Goal: Task Accomplishment & Management: Use online tool/utility

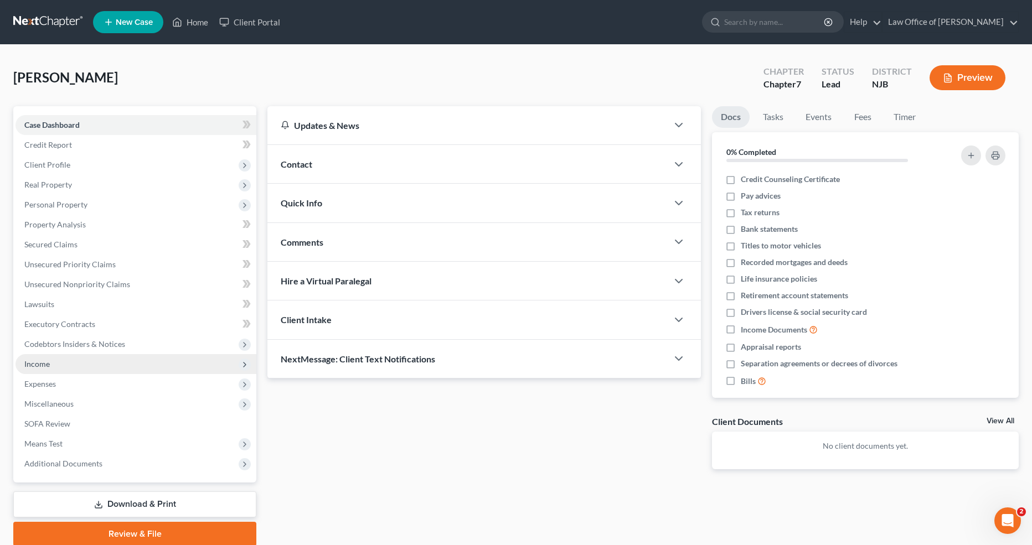
click at [118, 364] on span "Income" at bounding box center [135, 364] width 241 height 20
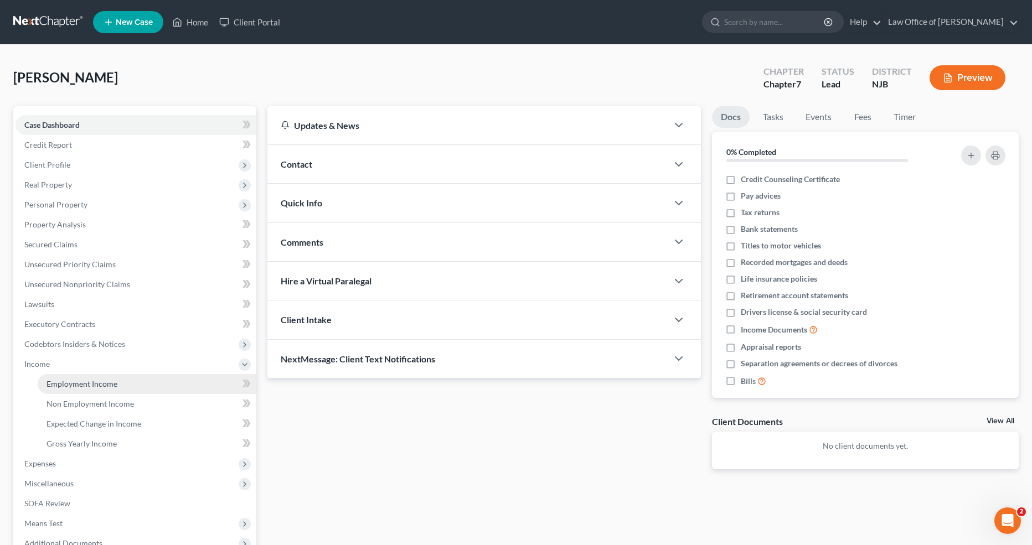
click at [182, 378] on link "Employment Income" at bounding box center [147, 384] width 219 height 20
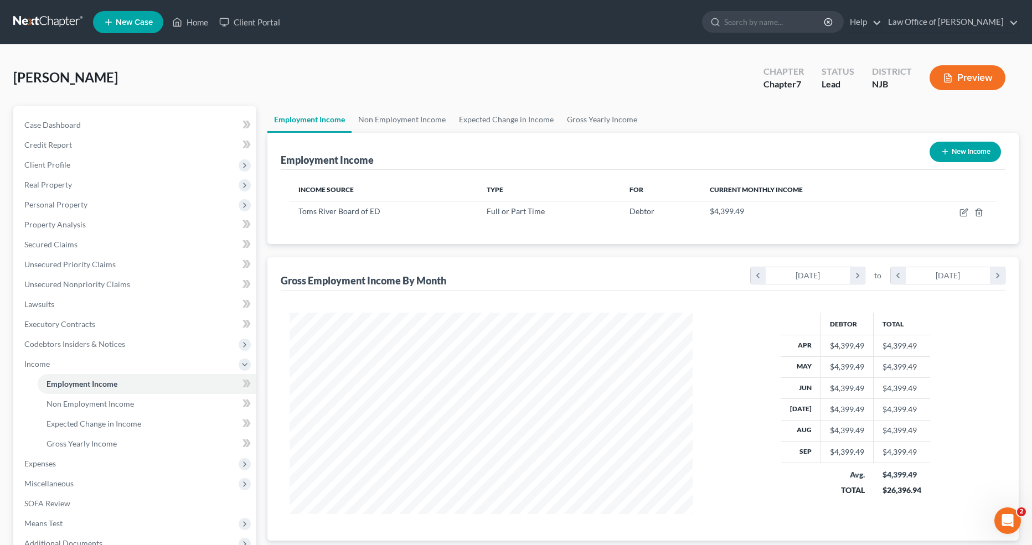
scroll to position [201, 425]
click at [961, 213] on icon "button" at bounding box center [963, 212] width 9 height 9
select select "0"
select select "1"
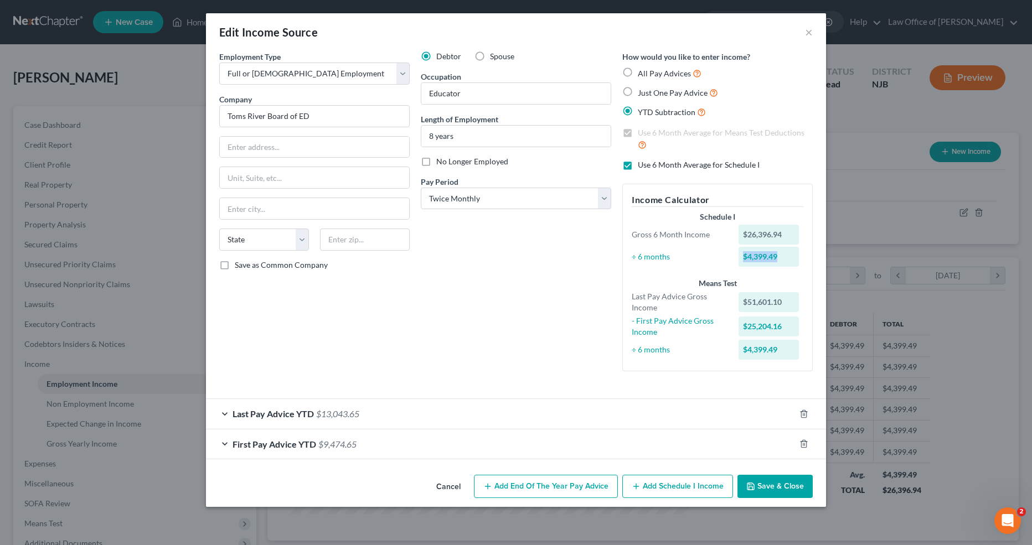
drag, startPoint x: 786, startPoint y: 256, endPoint x: 741, endPoint y: 258, distance: 44.9
click at [741, 258] on div "$4,399.49" at bounding box center [768, 257] width 61 height 20
copy div "$4,399.49"
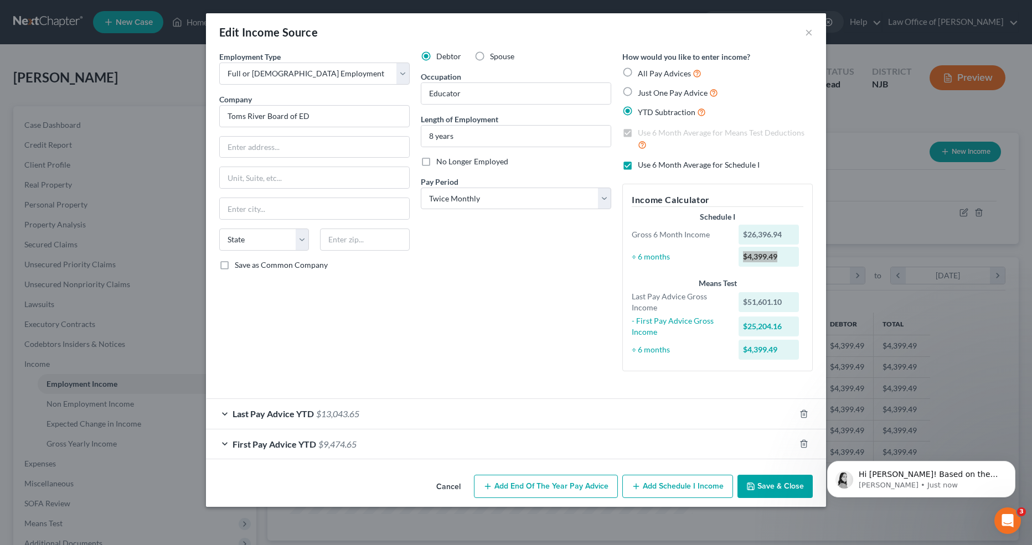
scroll to position [0, 0]
click at [810, 33] on button "×" at bounding box center [809, 31] width 8 height 13
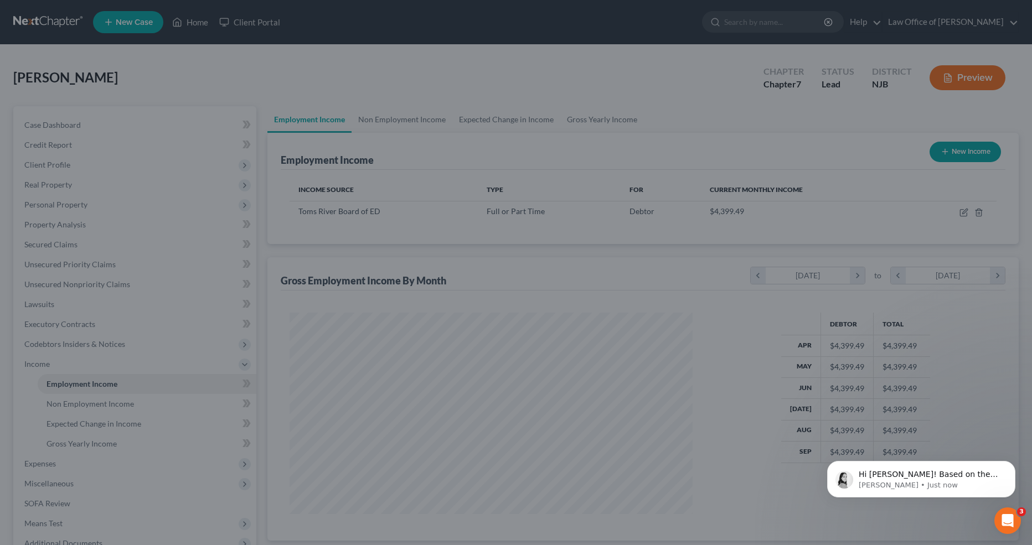
click at [810, 33] on div "Edit Income Source × Employment Type * Select Full or [DEMOGRAPHIC_DATA] Employ…" at bounding box center [516, 272] width 1032 height 545
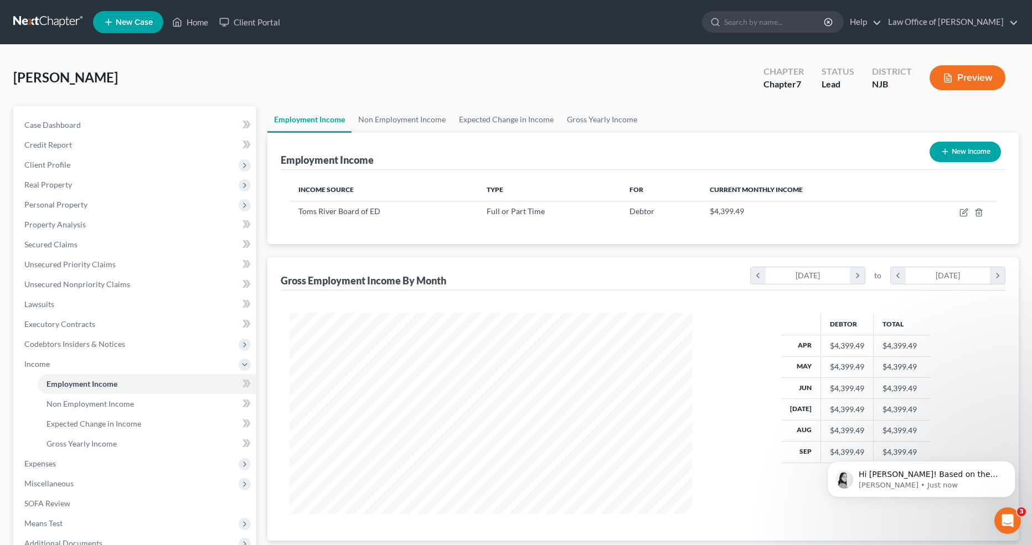
click at [972, 74] on button "Preview" at bounding box center [967, 77] width 76 height 25
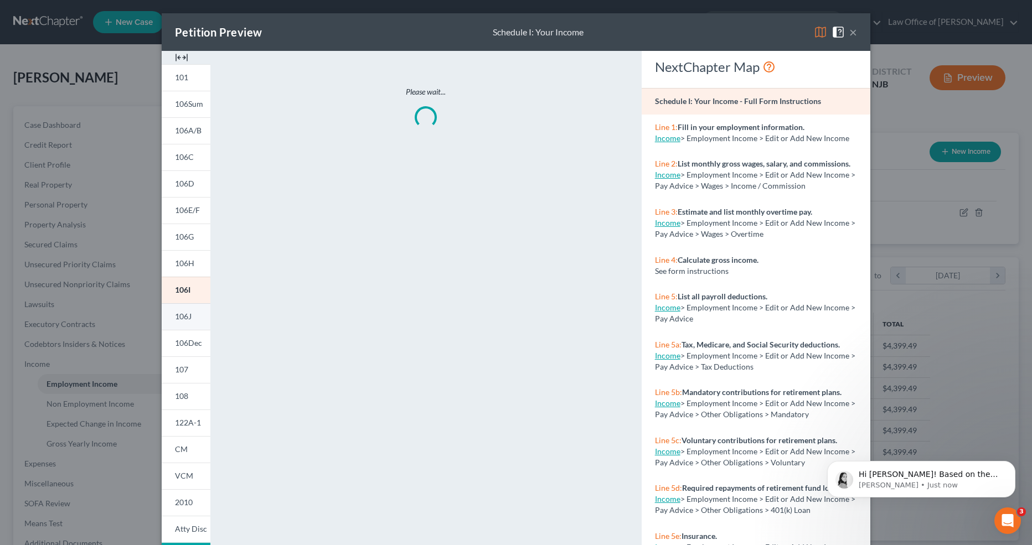
click at [192, 315] on link "106J" at bounding box center [186, 316] width 49 height 27
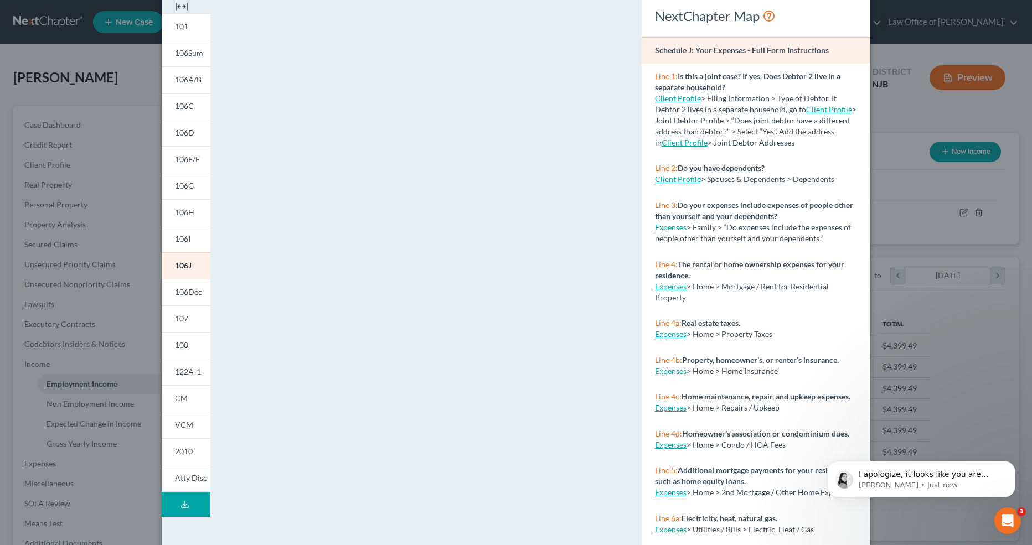
scroll to position [39, 0]
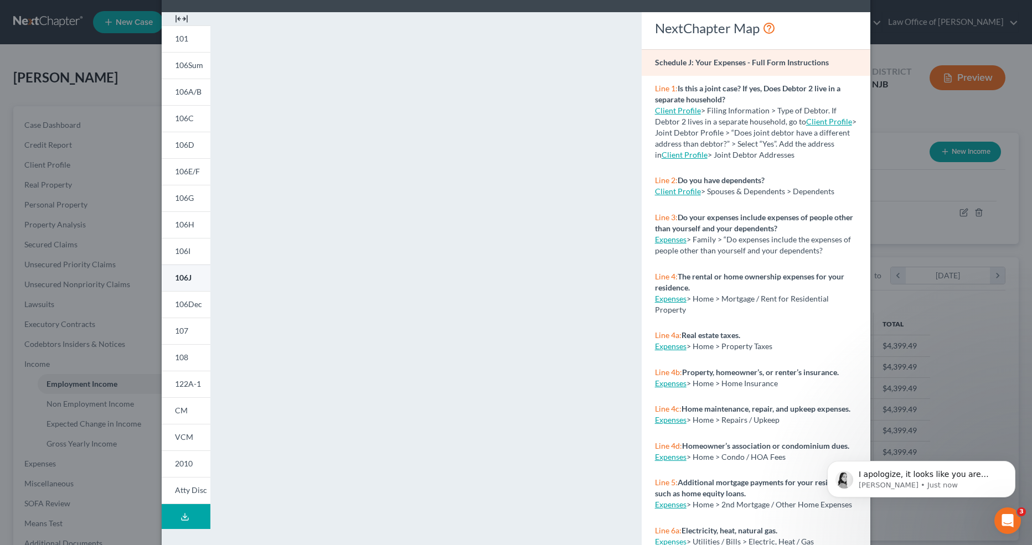
click at [193, 282] on link "106J" at bounding box center [186, 278] width 49 height 27
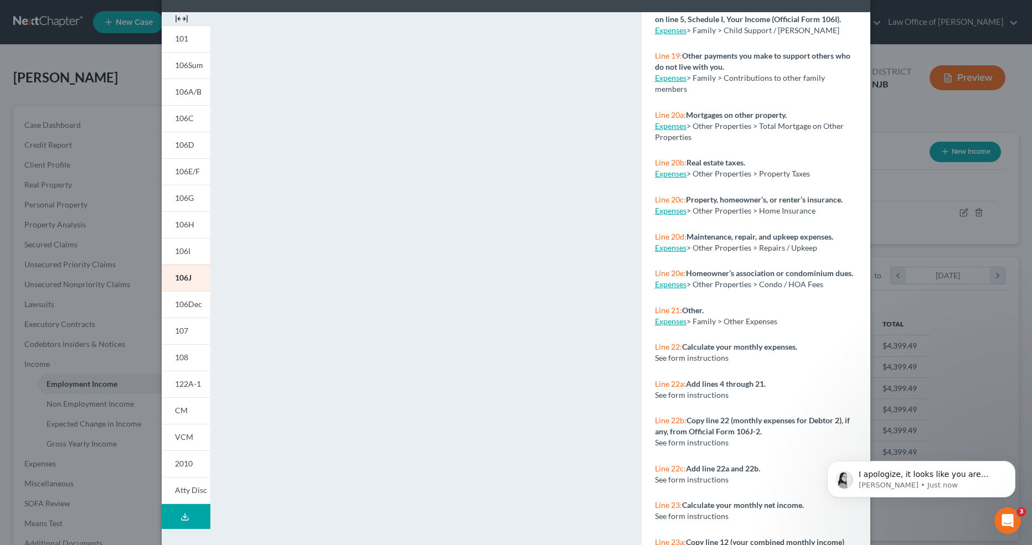
scroll to position [1577, 0]
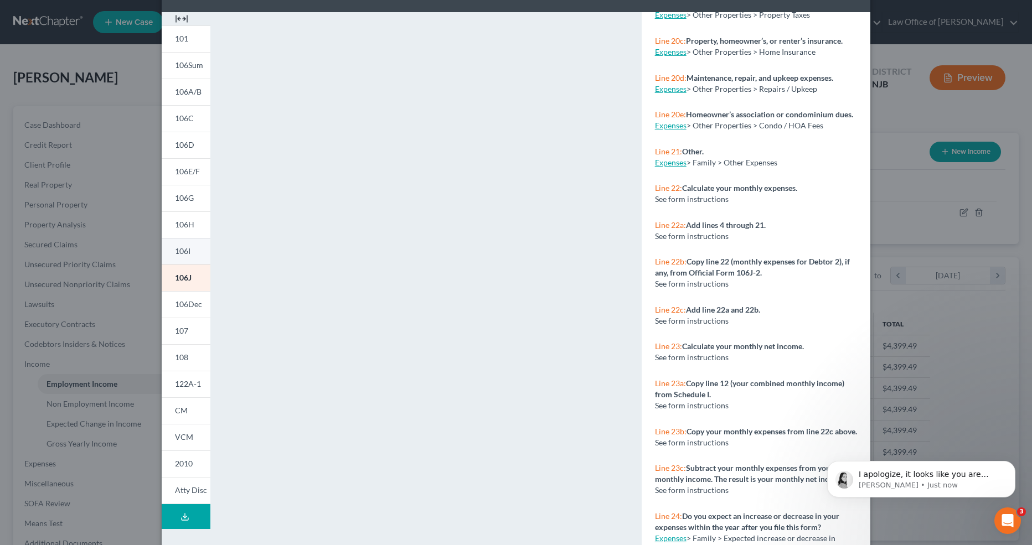
click at [188, 254] on span "106I" at bounding box center [182, 250] width 15 height 9
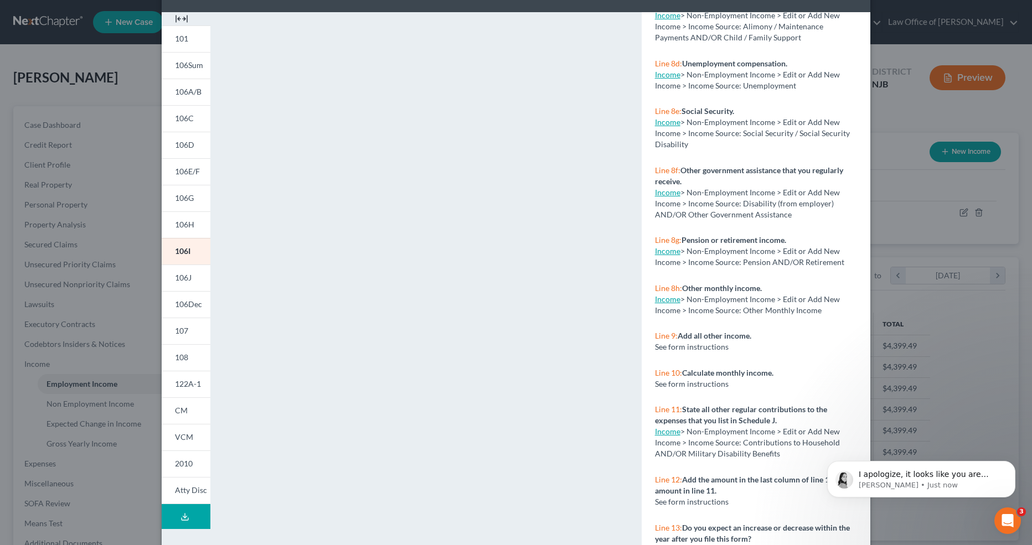
scroll to position [79, 0]
